Goal: Communication & Community: Ask a question

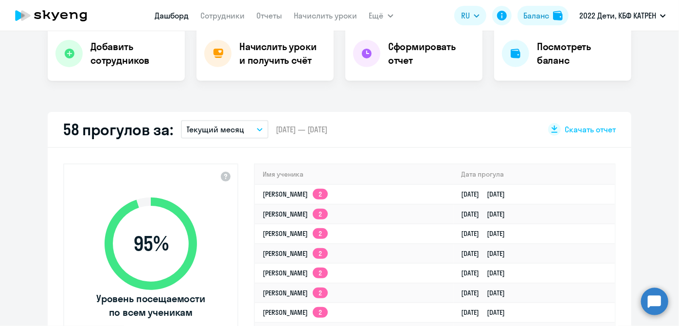
scroll to position [221, 0]
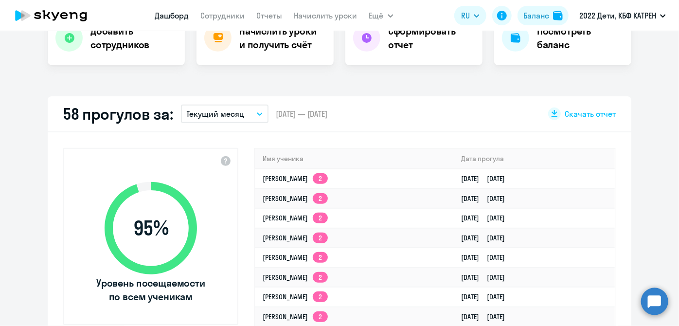
select select "30"
click at [328, 259] on link "[PERSON_NAME] 2" at bounding box center [295, 257] width 65 height 9
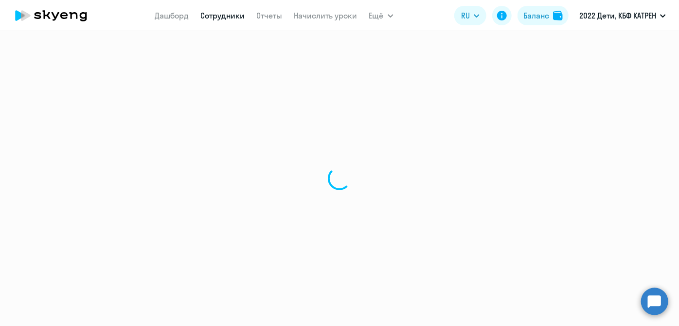
select select "math"
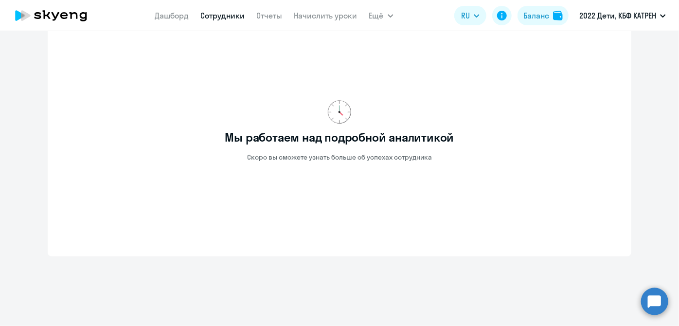
scroll to position [384, 0]
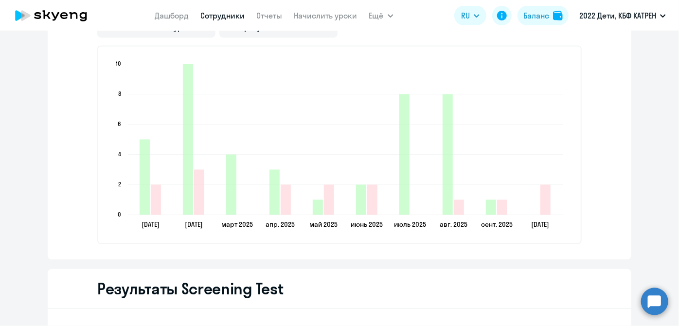
scroll to position [910, 0]
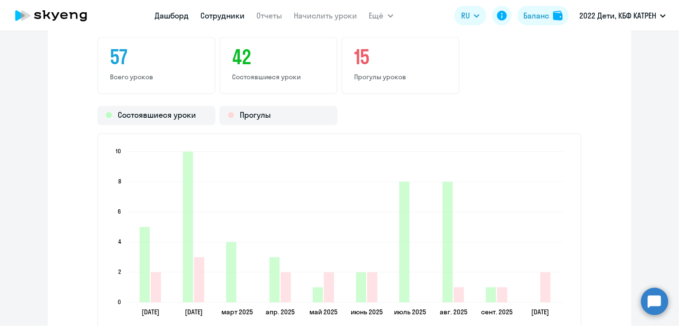
click at [164, 16] on link "Дашборд" at bounding box center [172, 16] width 34 height 10
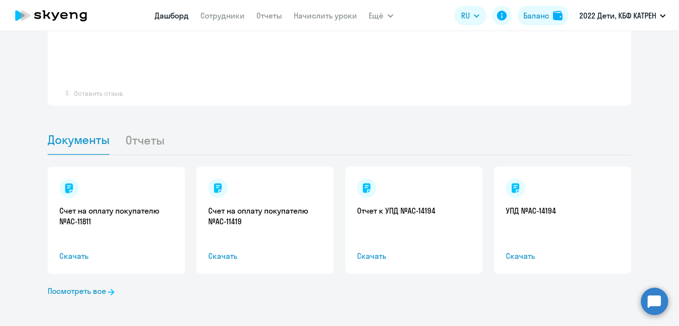
scroll to position [807, 0]
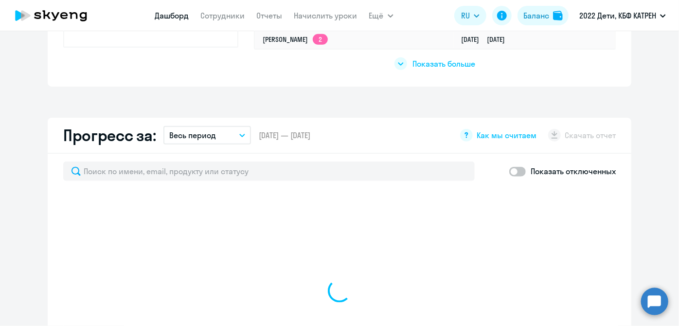
select select "30"
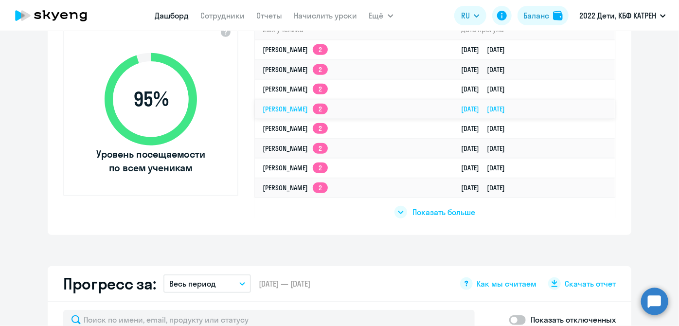
scroll to position [365, 0]
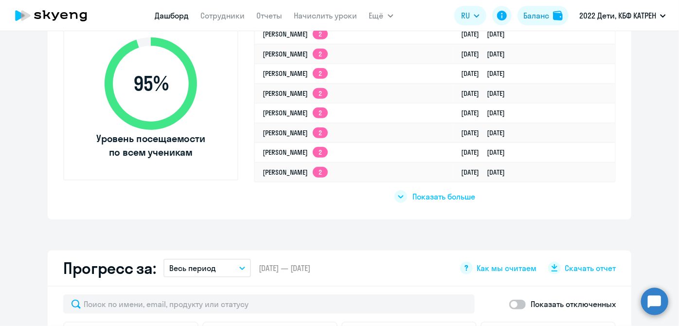
click at [430, 197] on span "Показать больше" at bounding box center [444, 196] width 63 height 11
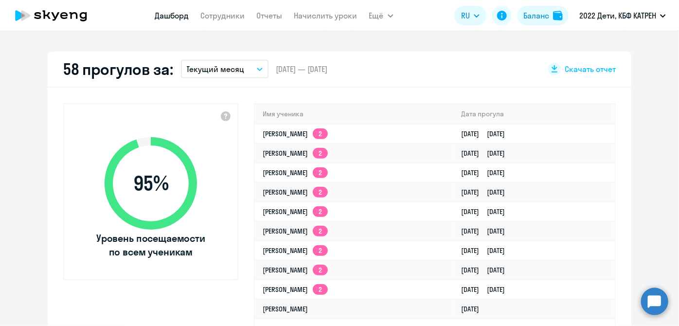
scroll to position [100, 0]
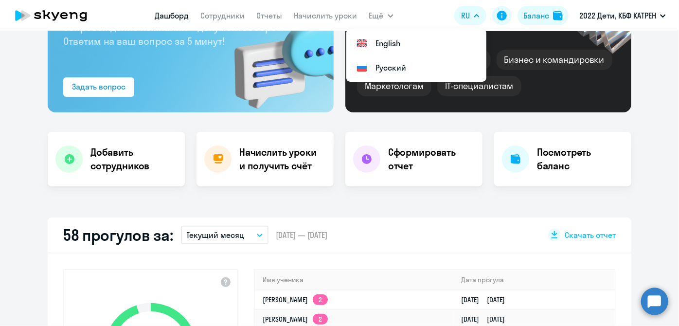
click at [661, 294] on circle at bounding box center [654, 300] width 27 height 27
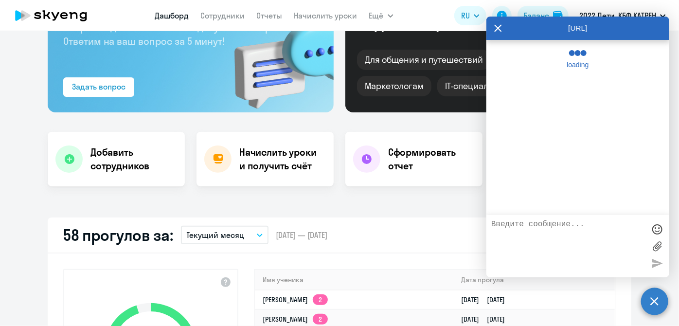
click at [571, 229] on textarea at bounding box center [568, 246] width 154 height 53
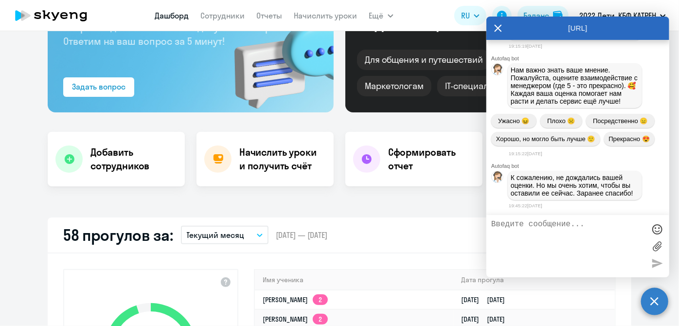
scroll to position [151329, 0]
click at [546, 241] on textarea at bounding box center [568, 246] width 154 height 53
click at [654, 303] on circle at bounding box center [654, 300] width 27 height 27
click at [656, 303] on circle at bounding box center [654, 300] width 27 height 27
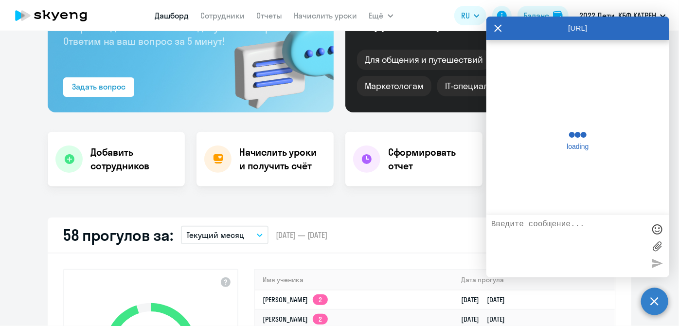
click at [660, 305] on circle at bounding box center [654, 300] width 27 height 27
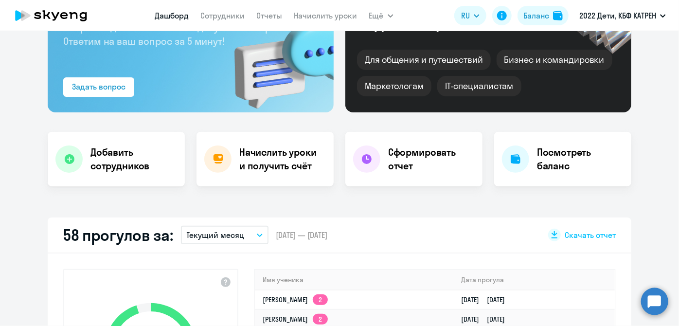
click at [661, 301] on circle at bounding box center [654, 300] width 27 height 27
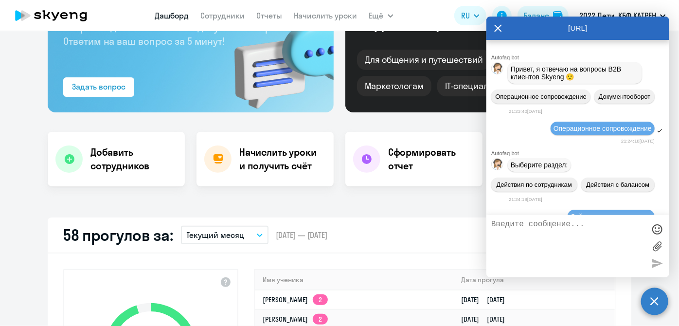
scroll to position [0, 0]
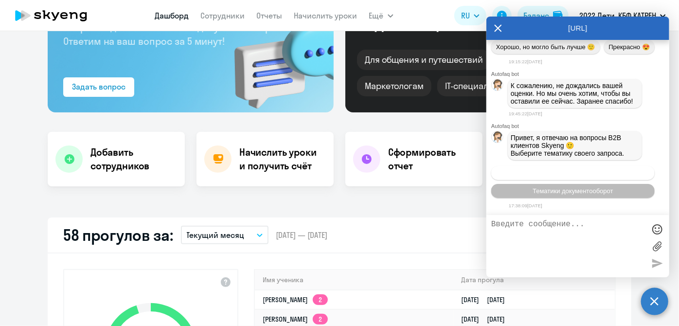
click at [567, 174] on span "Операционное сопровождение" at bounding box center [572, 172] width 91 height 7
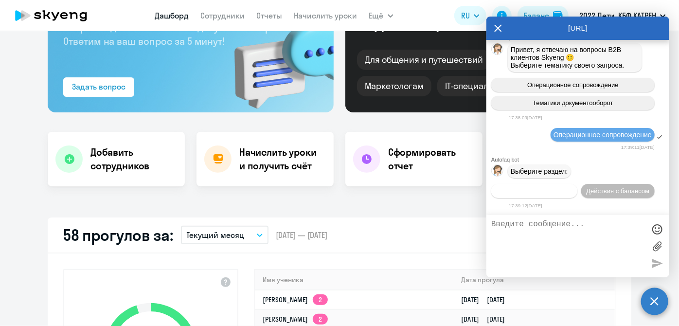
scroll to position [151511, 0]
click at [541, 191] on div "Autofaq bot Привет, я отвечаю на вопросы B2B клиентов Skyeng 🙂 Операционное соп…" at bounding box center [577, 127] width 183 height 175
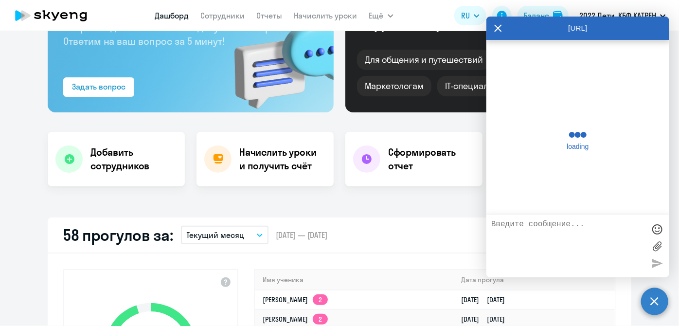
click at [574, 239] on textarea at bounding box center [568, 246] width 154 height 53
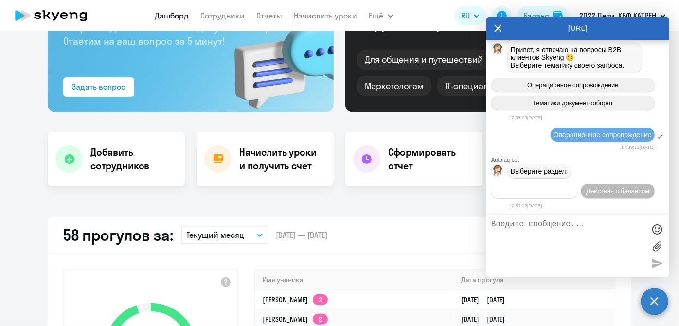
click at [522, 191] on span "Действия по сотрудникам" at bounding box center [534, 190] width 75 height 7
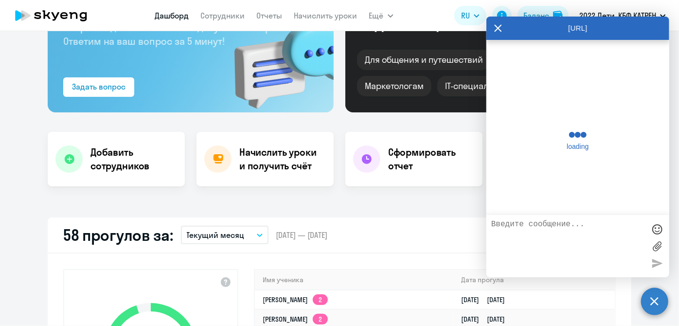
scroll to position [151656, 0]
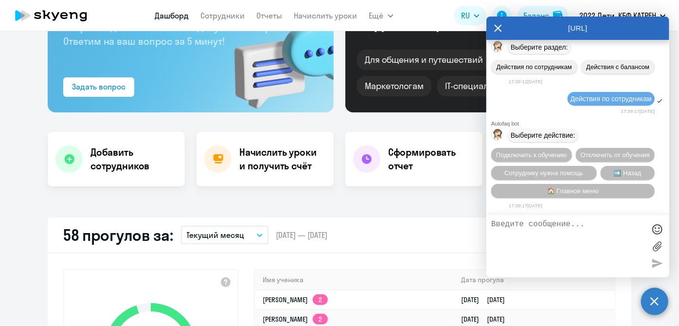
click at [538, 173] on span "Сотруднику нужна помощь" at bounding box center [543, 172] width 79 height 7
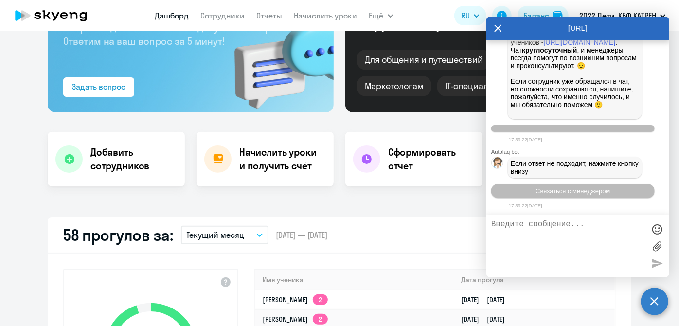
scroll to position [151992, 0]
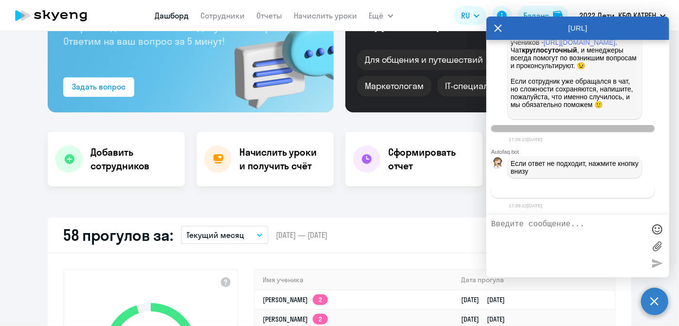
click at [586, 186] on div "Autofaq bot Привет, я отвечаю на вопросы B2B клиентов Skyeng 🙂 Операционное соп…" at bounding box center [577, 127] width 183 height 175
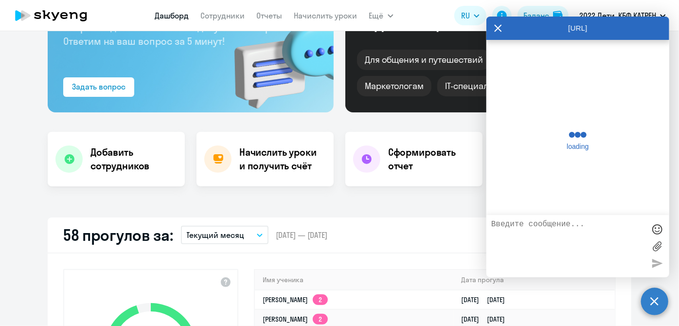
click at [598, 238] on textarea at bounding box center [568, 246] width 154 height 53
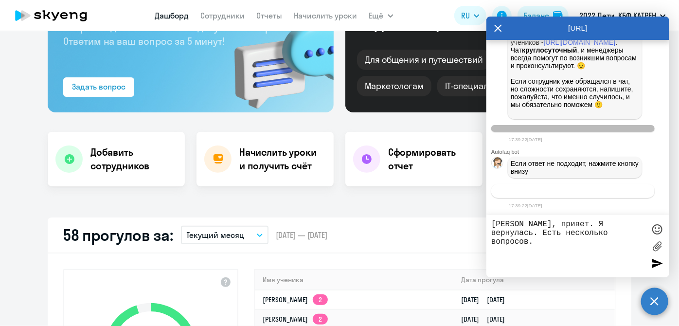
type textarea "[PERSON_NAME], привет. Я вернулась. Есть несколько вопросов."
click at [592, 187] on button "Связаться с менеджером" at bounding box center [572, 191] width 163 height 14
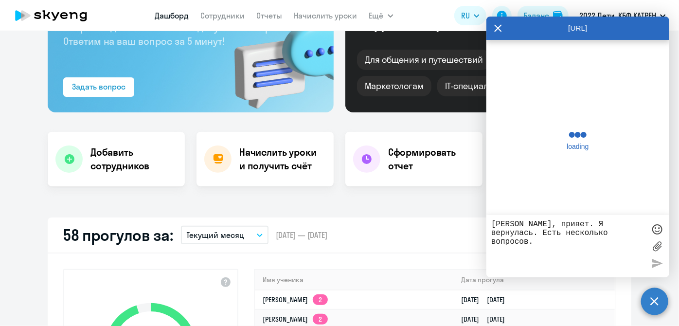
scroll to position [152022, 0]
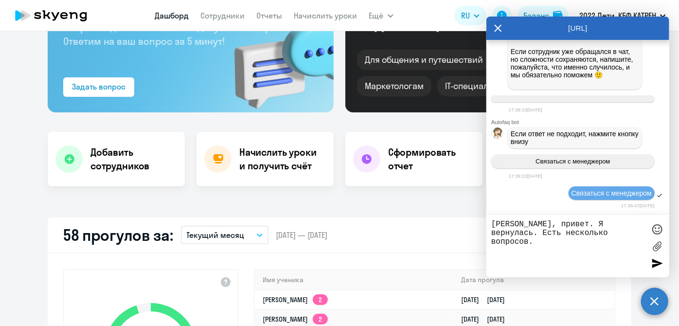
drag, startPoint x: 596, startPoint y: 239, endPoint x: 488, endPoint y: 220, distance: 109.7
click at [488, 220] on div "[PERSON_NAME], привет. Я вернулась. Есть несколько вопросов." at bounding box center [577, 246] width 183 height 62
click at [595, 233] on textarea "[PERSON_NAME], привет. Я вернулась. Есть несколько вопросов." at bounding box center [568, 246] width 154 height 53
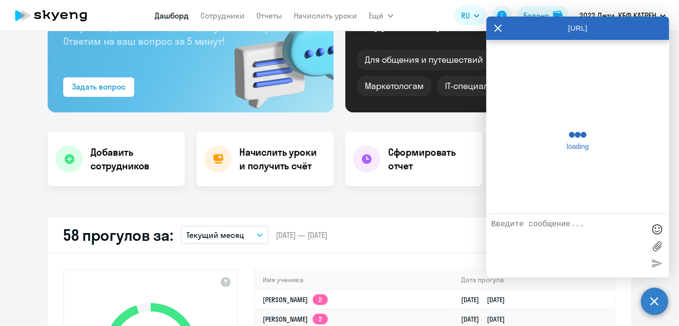
scroll to position [152059, 0]
click at [600, 242] on textarea at bounding box center [568, 246] width 154 height 53
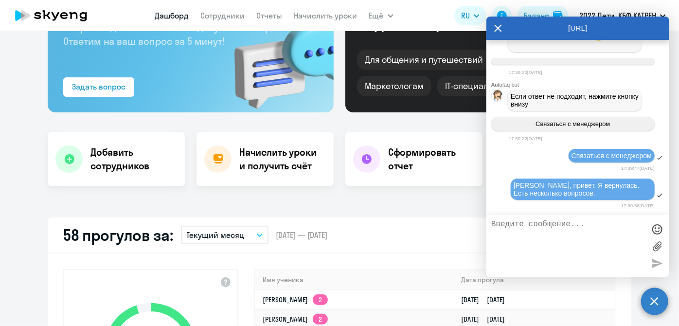
paste textarea "40461990 [PERSON_NAME]"
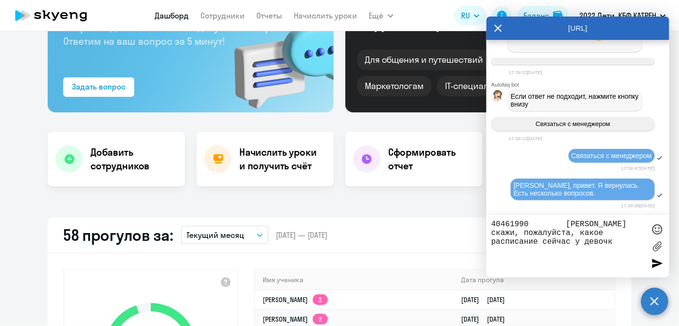
type textarea "40461990 [PERSON_NAME] скажи, пожалуйста, какое расписание сейчас у девочки"
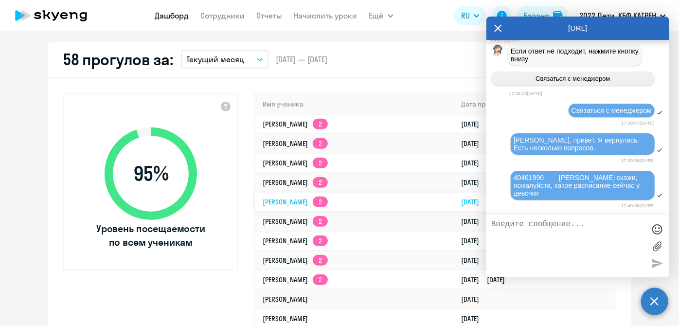
scroll to position [277, 0]
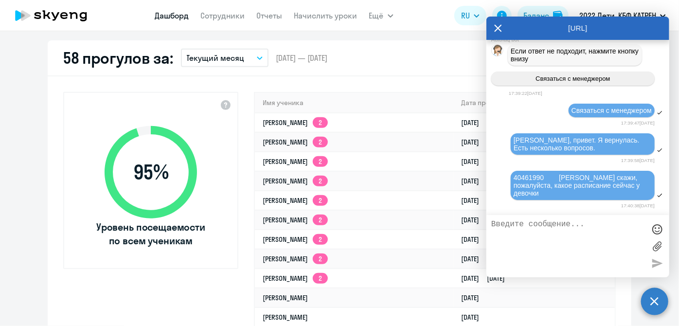
click at [528, 226] on textarea at bounding box center [568, 246] width 154 height 53
paste textarea "40589799 [PERSON_NAME]"
click at [564, 223] on textarea "40589799 [PERSON_NAME]" at bounding box center [568, 246] width 154 height 53
click at [548, 230] on textarea "40589799 [PERSON_NAME]" at bounding box center [568, 246] width 154 height 53
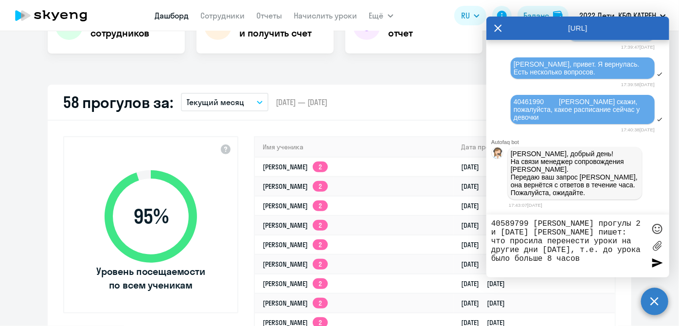
scroll to position [152181, 0]
click at [569, 275] on div "40589799 [PERSON_NAME] прогулы 2 и [DATE] [PERSON_NAME] пишет: что просила пере…" at bounding box center [577, 245] width 183 height 63
click at [566, 267] on textarea "40589799 [PERSON_NAME] прогулы 2 и [DATE] [PERSON_NAME] пишет: что просила пере…" at bounding box center [568, 245] width 154 height 53
paste textarea "Я писала [DATE] с просьбой перенести уроки со [DATE] и [DATE], ответили, что за…"
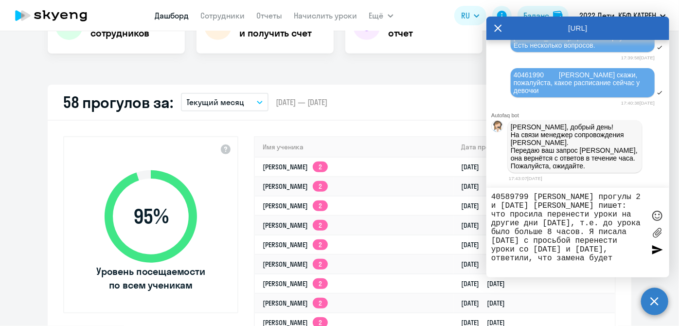
click at [565, 241] on textarea "40589799 [PERSON_NAME] прогулы 2 и [DATE] [PERSON_NAME] пишет: что просила пере…" at bounding box center [568, 233] width 154 height 80
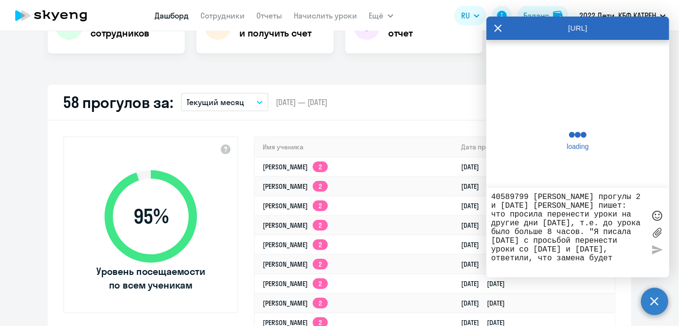
click at [615, 266] on textarea "40589799 [PERSON_NAME] прогулы 2 и [DATE] [PERSON_NAME] пишет: что просила пере…" at bounding box center [568, 233] width 154 height 80
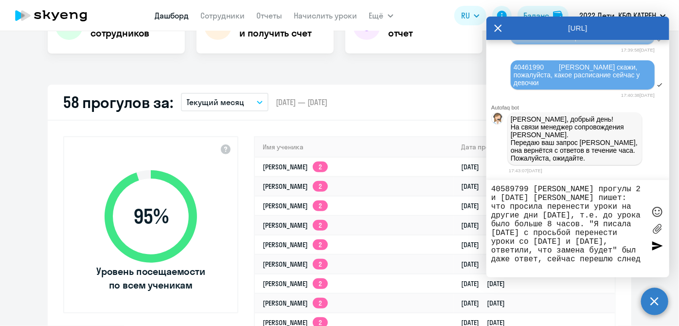
scroll to position [9, 0]
click at [506, 268] on textarea "40589799 [PERSON_NAME] прогулы 2 и [DATE] [PERSON_NAME] пишет: что просила пере…" at bounding box center [568, 229] width 154 height 88
type textarea "40589799 [PERSON_NAME] прогулы 2 и [DATE] [PERSON_NAME] пишет: что просила пере…"
click at [655, 244] on div at bounding box center [657, 245] width 15 height 15
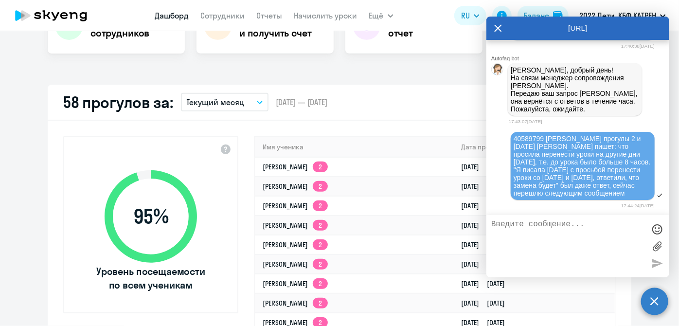
scroll to position [152273, 0]
click at [495, 226] on textarea at bounding box center [568, 246] width 154 height 53
paste textarea "Я назначила уроки по [DATE] и [DATE], но со следующей недели, так как до урока …"
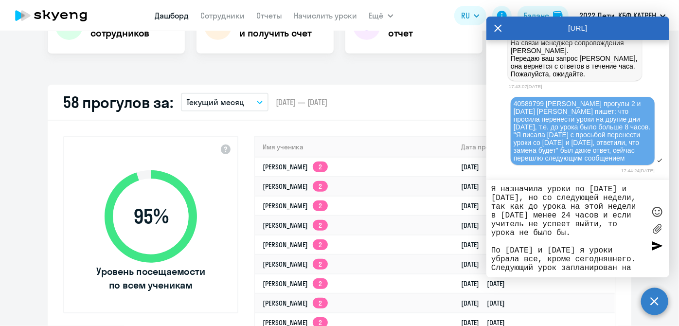
scroll to position [0, 0]
type textarea "Я назначила уроки по [DATE] и [DATE], но со следующей недели, так как до урока …"
click at [656, 244] on div at bounding box center [657, 245] width 15 height 15
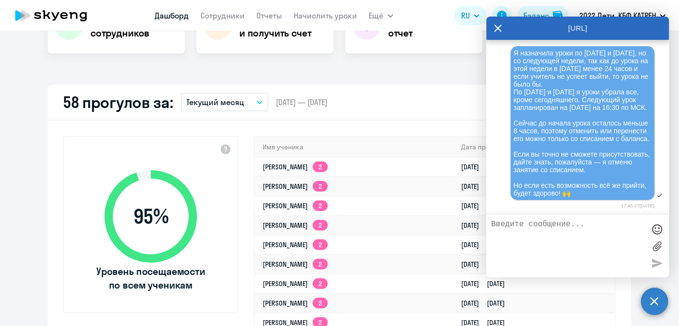
scroll to position [152467, 0]
click at [553, 237] on textarea at bounding box center [568, 246] width 154 height 53
type textarea "с"
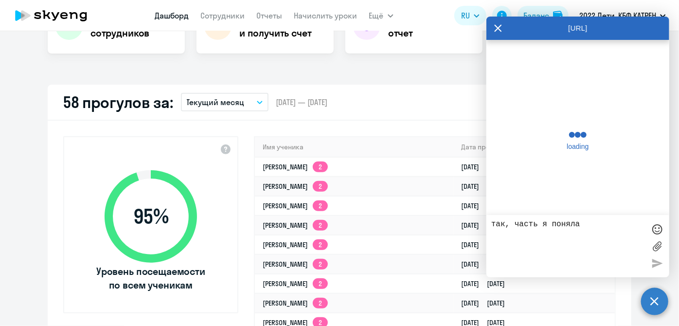
click at [553, 223] on textarea "так, часть я поняла" at bounding box center [568, 246] width 154 height 53
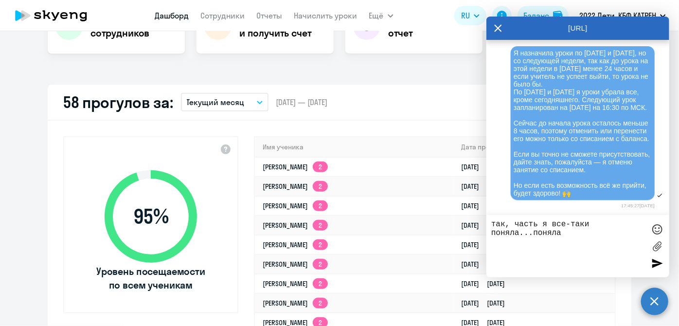
click at [562, 233] on textarea "так, часть я все-таки поняла...поняла" at bounding box center [568, 246] width 154 height 53
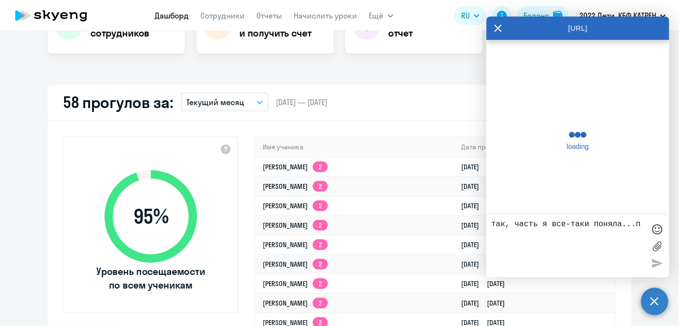
type textarea "так, часть я все-таки поняла..."
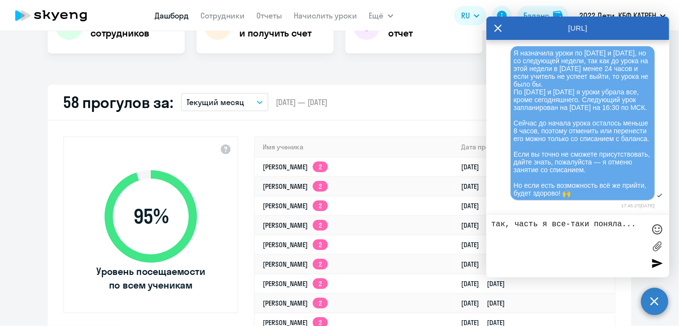
scroll to position [188, 0]
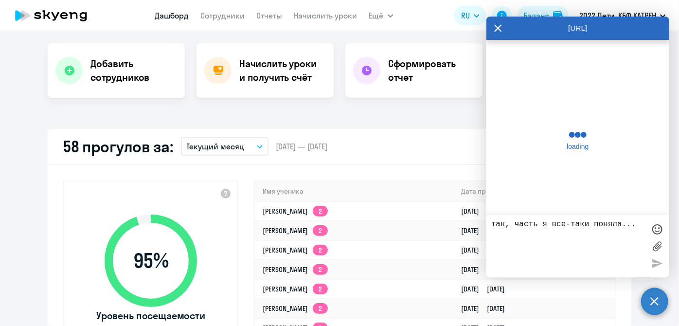
drag, startPoint x: 638, startPoint y: 226, endPoint x: 490, endPoint y: 233, distance: 148.0
click at [490, 233] on div "так, часть я все-таки поняла..." at bounding box center [577, 246] width 183 height 62
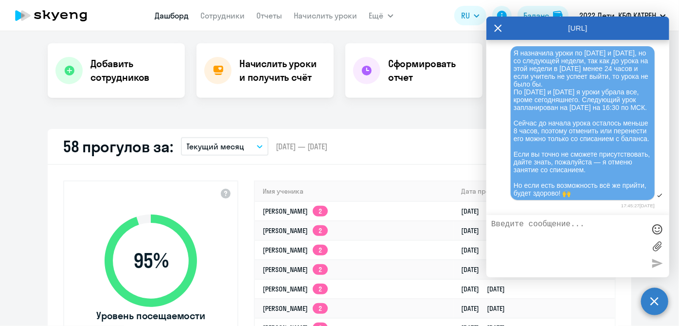
scroll to position [152467, 0]
type textarea "п"
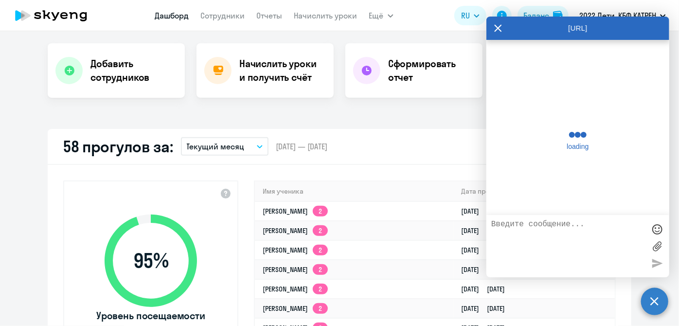
scroll to position [55, 0]
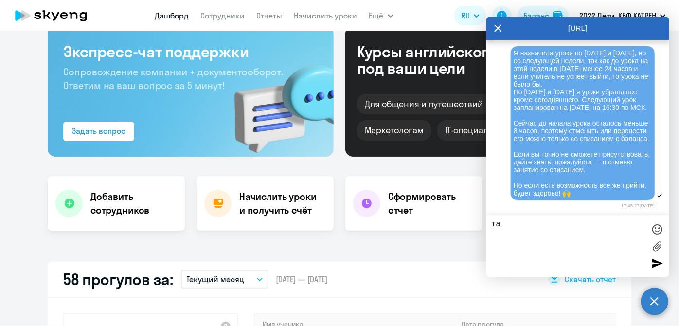
type textarea "т"
click at [547, 223] on textarea "[PERSON_NAME], еще тенический вопрос от меня." at bounding box center [568, 246] width 154 height 53
click at [551, 232] on textarea "[PERSON_NAME], еще технический вопрос от меня." at bounding box center [568, 246] width 154 height 53
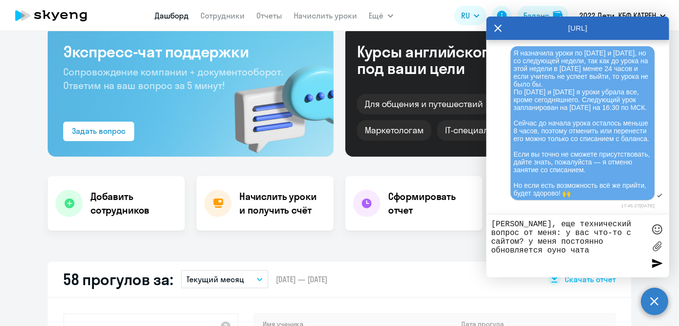
click at [627, 242] on textarea "[PERSON_NAME], еще технический вопрос от меня: у вас что-то с сайтом? у меня по…" at bounding box center [568, 246] width 154 height 53
click at [579, 255] on textarea "[PERSON_NAME], еще технический вопрос от меня: у вас что-то с сайтом? у меня по…" at bounding box center [568, 246] width 154 height 53
click at [602, 251] on textarea "[PERSON_NAME], еще технический вопрос от меня: у вас что-то с сайтом? у меня по…" at bounding box center [568, 246] width 154 height 53
click at [613, 258] on textarea "[PERSON_NAME], еще технический вопрос от меня: у вас что-то с сайтом? у меня по…" at bounding box center [568, 246] width 154 height 53
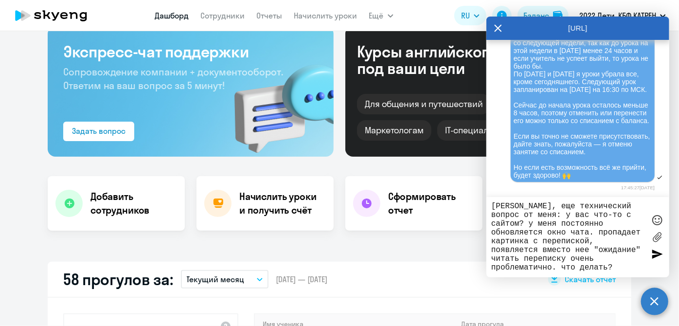
scroll to position [9, 0]
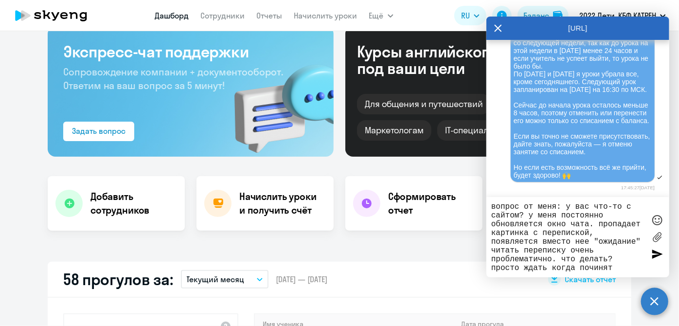
type textarea "[PERSON_NAME], еще технический вопрос от меня: у вас что-то с сайтом? у меня по…"
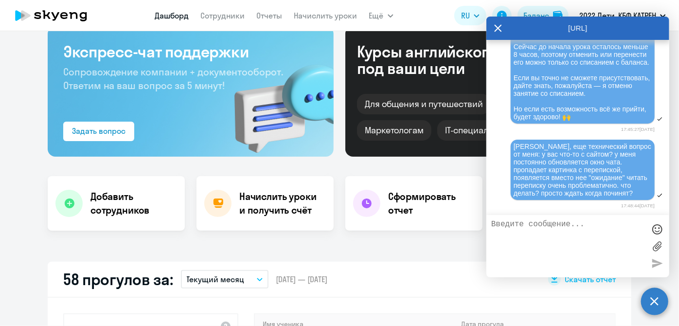
scroll to position [152543, 0]
click at [504, 29] on div "[URL]" at bounding box center [577, 28] width 183 height 23
click at [496, 31] on icon at bounding box center [498, 27] width 7 height 7
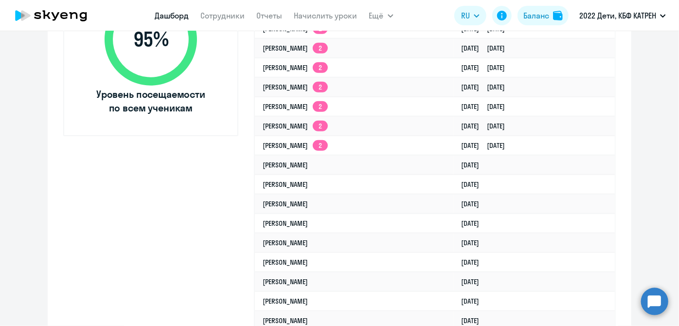
scroll to position [365, 0]
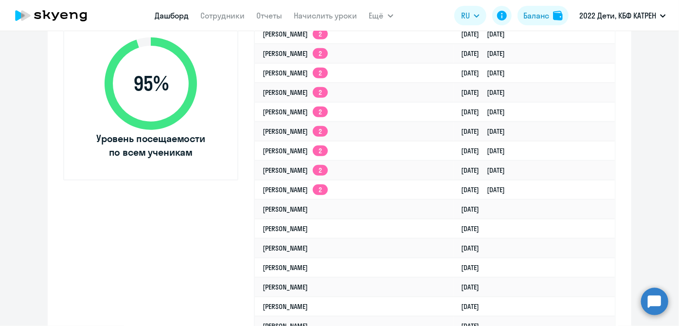
click at [658, 309] on circle at bounding box center [654, 300] width 27 height 27
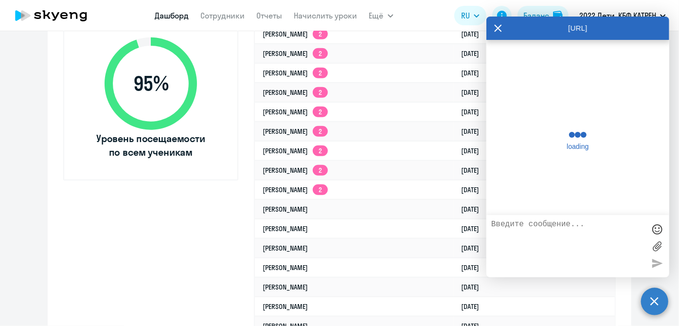
click at [578, 241] on textarea at bounding box center [568, 246] width 154 height 53
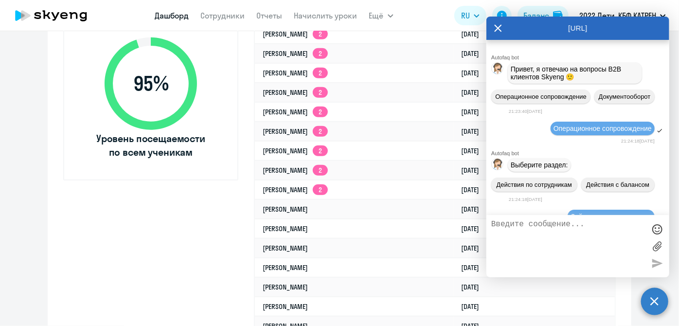
scroll to position [152540, 0]
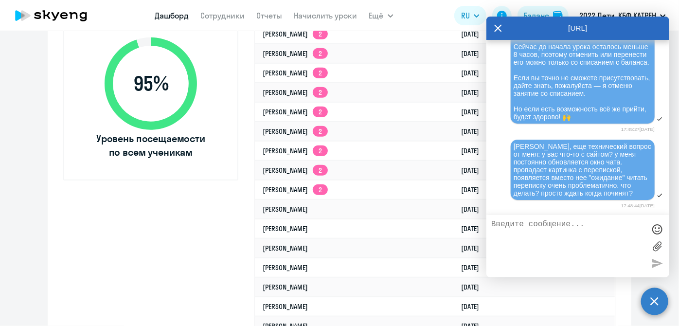
paste textarea "17482353 [PERSON_NAME]"
click at [559, 223] on textarea "17482353 [PERSON_NAME]" at bounding box center [568, 246] width 154 height 53
click at [592, 239] on textarea "17482353 [PERSON_NAME]" at bounding box center [568, 246] width 154 height 53
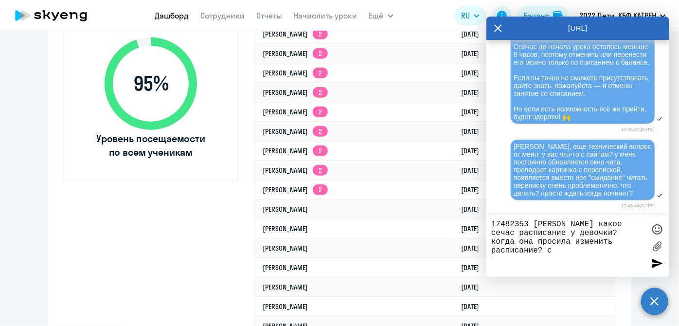
type textarea "17482353 [PERSON_NAME] какое сечас расписание у девочки? когда она просила изме…"
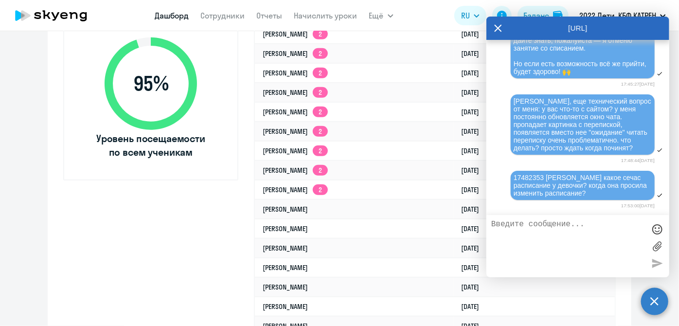
scroll to position [152190, 0]
click at [501, 32] on icon at bounding box center [498, 28] width 8 height 23
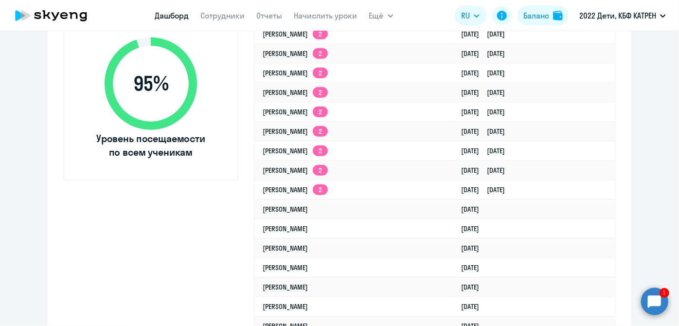
click at [657, 306] on circle at bounding box center [654, 300] width 27 height 27
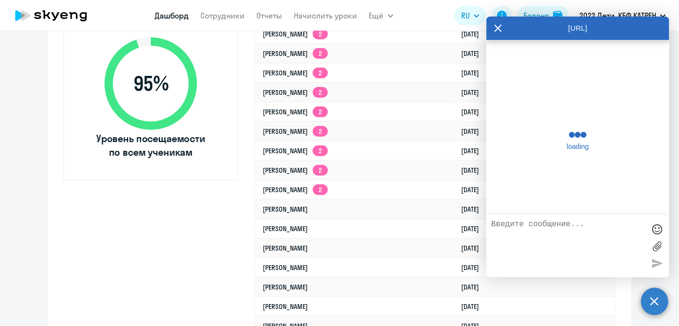
click at [500, 27] on icon at bounding box center [498, 27] width 7 height 7
click at [651, 305] on circle at bounding box center [654, 300] width 27 height 27
click at [516, 232] on textarea at bounding box center [568, 246] width 154 height 53
type textarea "b"
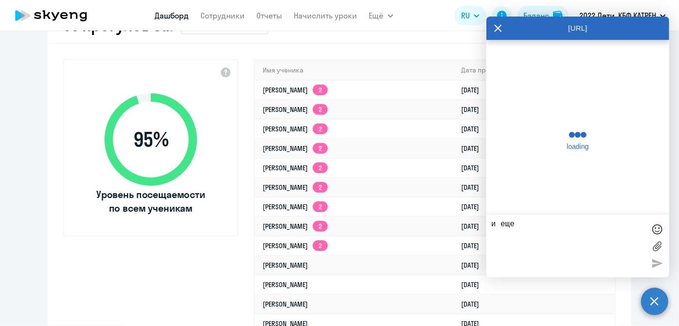
click at [515, 220] on textarea "и еще" at bounding box center [568, 246] width 154 height 53
type textarea "и ещ"
